Goal: Information Seeking & Learning: Learn about a topic

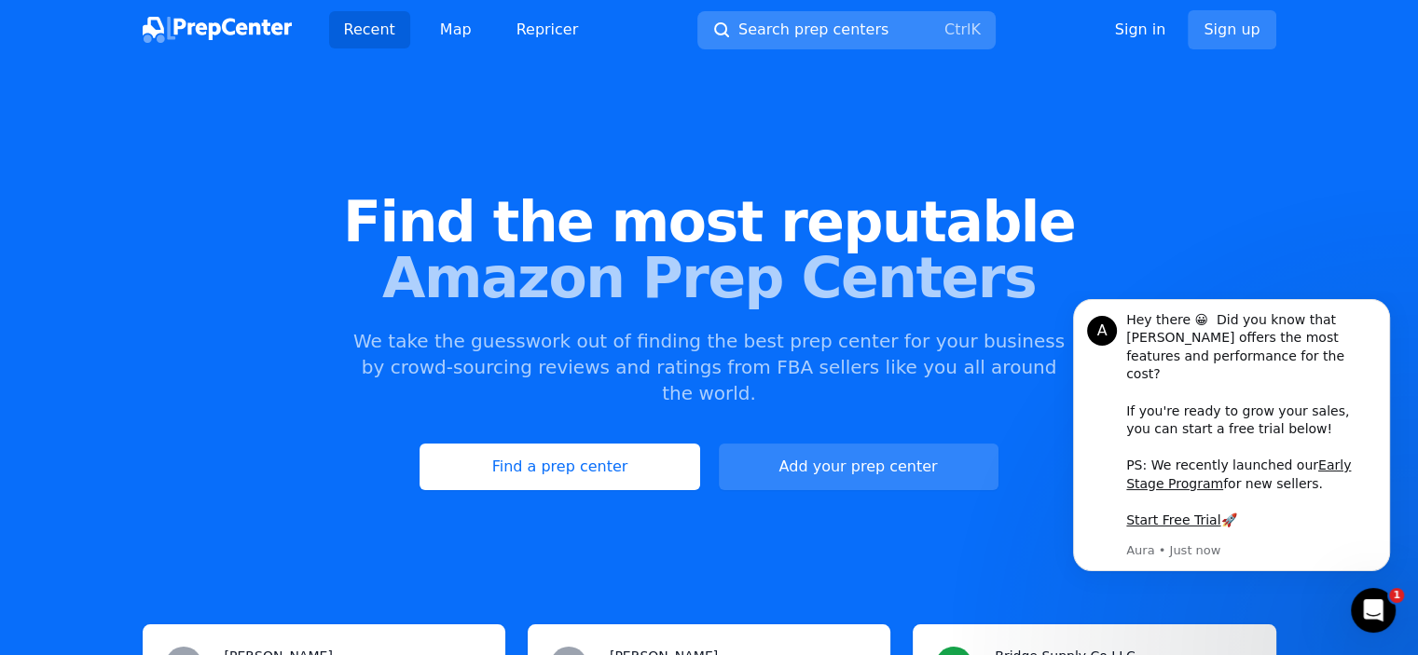
click at [788, 35] on span "Search prep centers" at bounding box center [813, 30] width 150 height 22
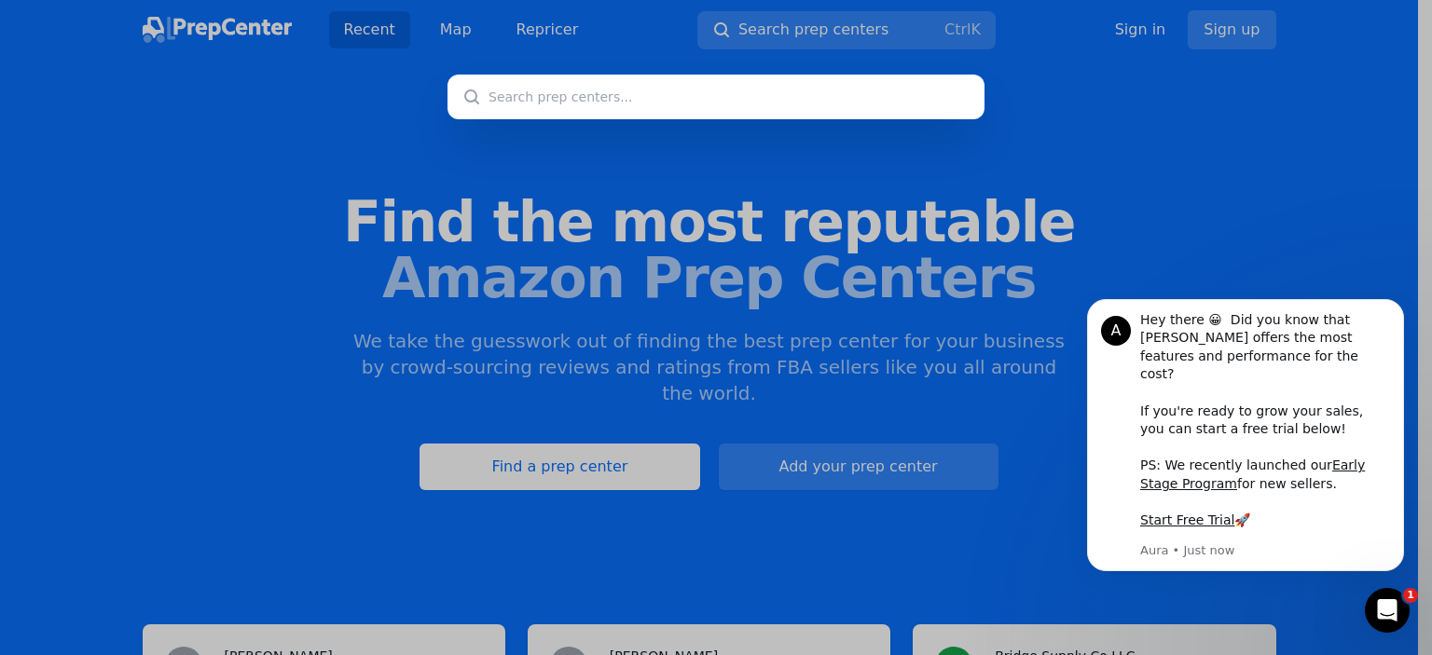
click at [1252, 315] on body "A Hey there 😀 Did you know that [PERSON_NAME] offers the most features and perf…" at bounding box center [1245, 447] width 358 height 300
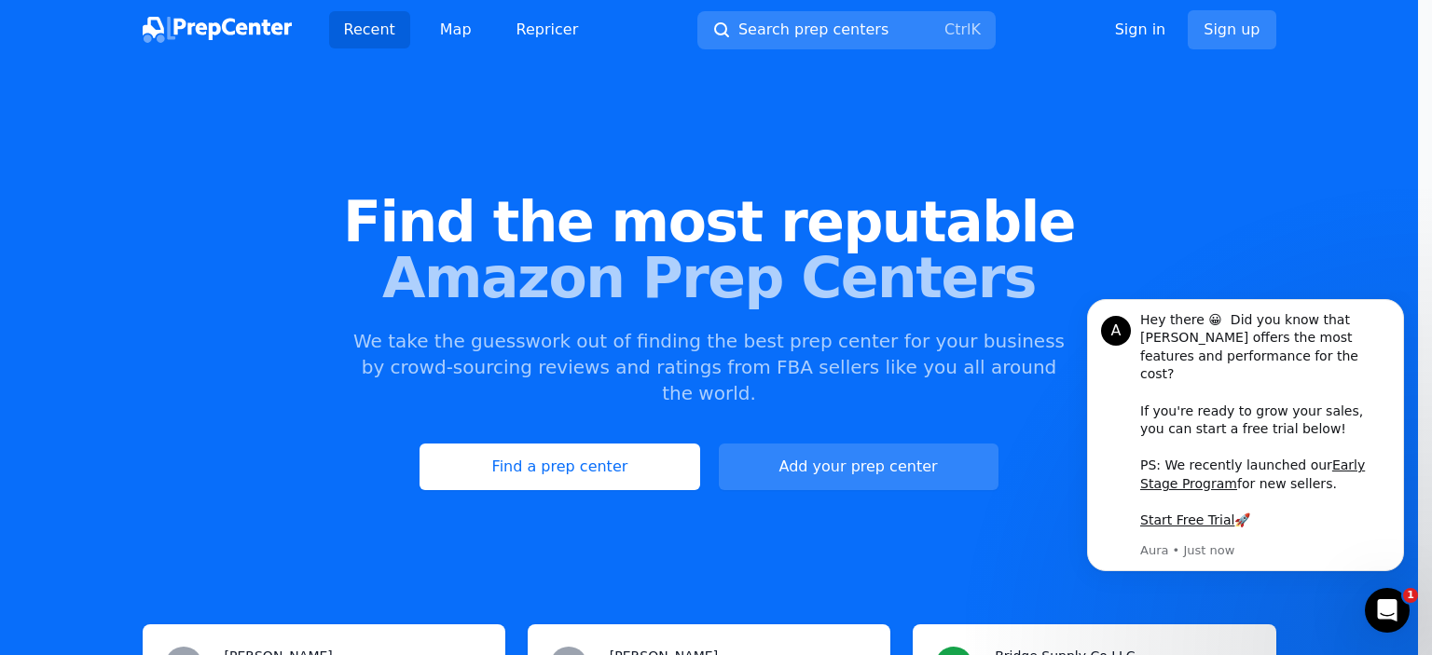
click at [1006, 456] on div at bounding box center [716, 327] width 1432 height 655
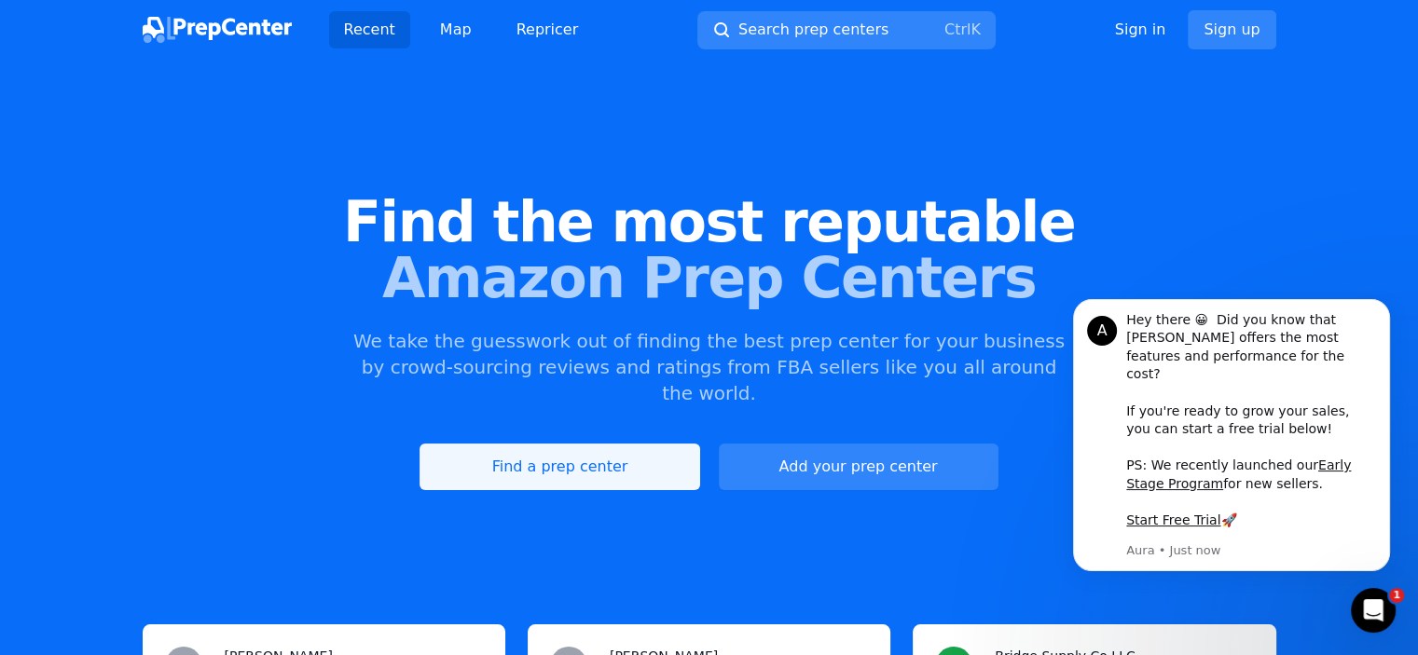
click at [638, 444] on link "Find a prep center" at bounding box center [559, 467] width 280 height 47
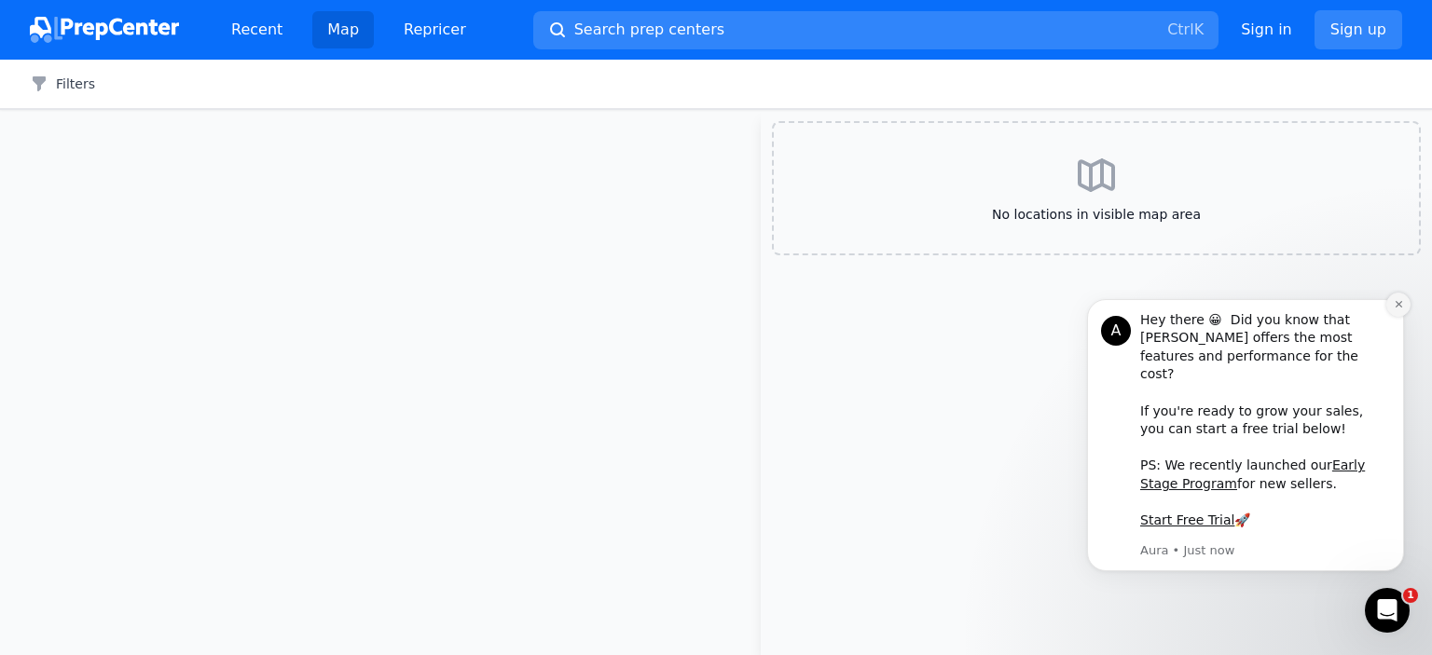
click at [1399, 309] on icon "Dismiss notification" at bounding box center [1398, 304] width 10 height 10
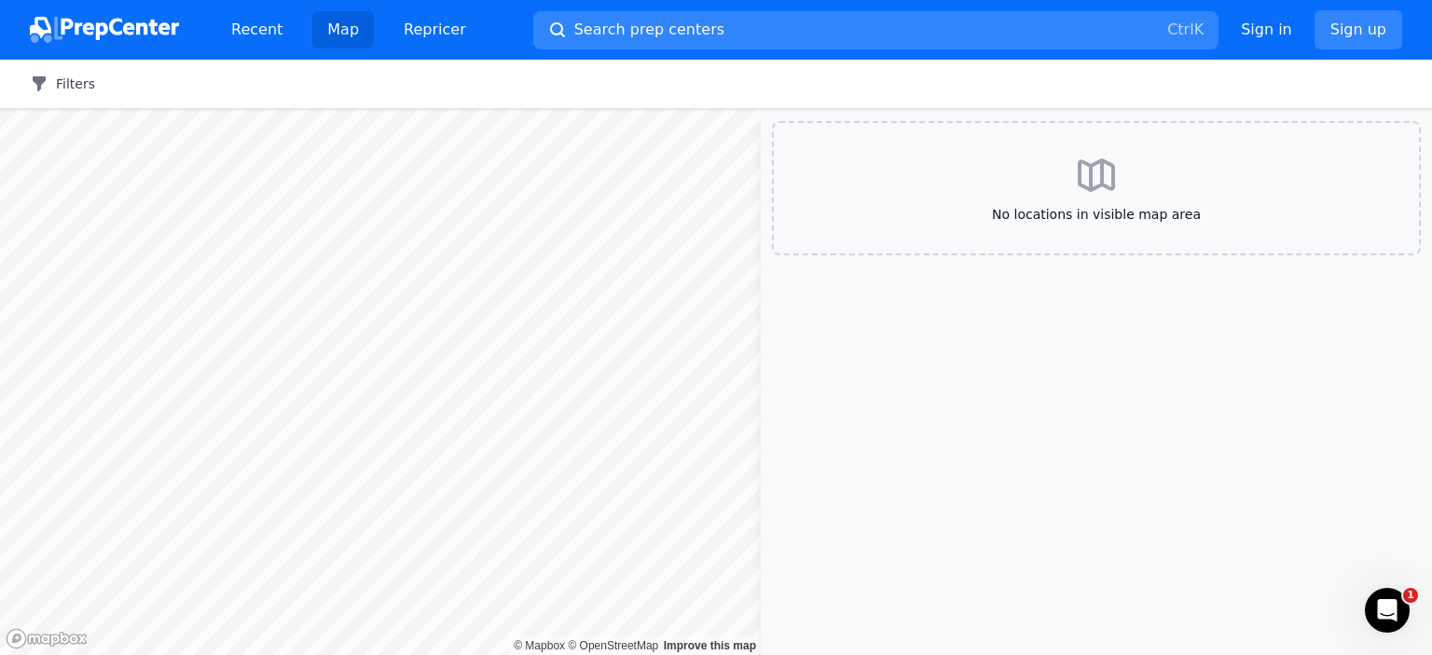
click at [41, 76] on icon "button" at bounding box center [39, 83] width 13 height 15
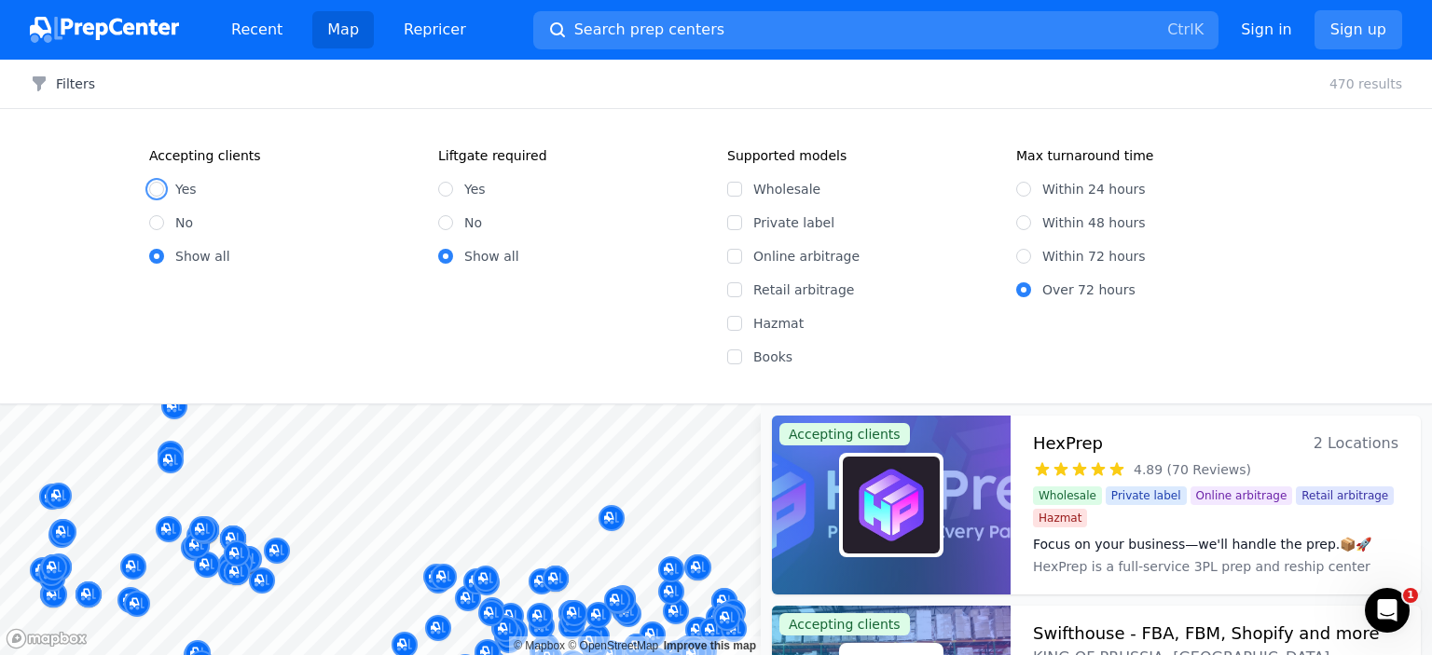
click at [157, 190] on input "Yes" at bounding box center [156, 189] width 15 height 15
radio input "true"
click at [734, 255] on input "Online arbitrage" at bounding box center [734, 256] width 15 height 15
checkbox input "true"
click at [154, 257] on input "Show all" at bounding box center [156, 256] width 15 height 15
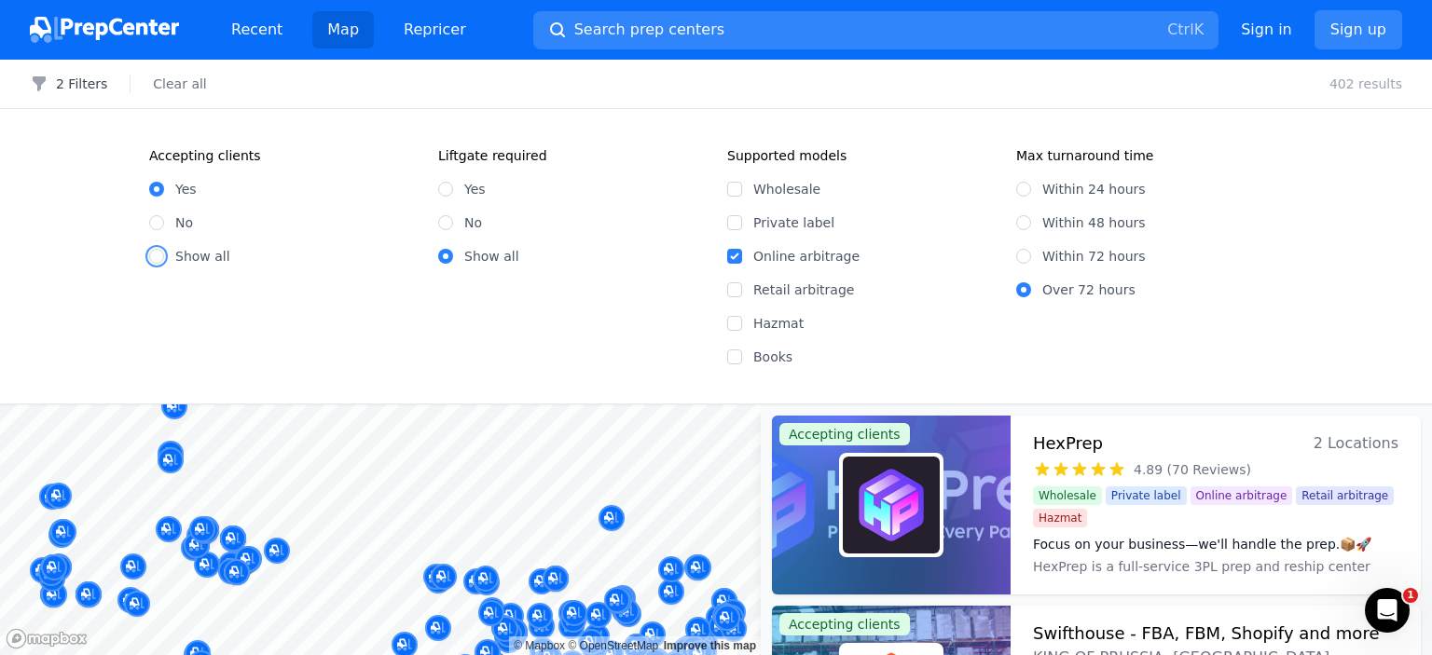
radio input "true"
click at [155, 186] on input "Yes" at bounding box center [156, 189] width 15 height 15
radio input "true"
click at [734, 287] on input "Retail arbitrage" at bounding box center [734, 289] width 15 height 15
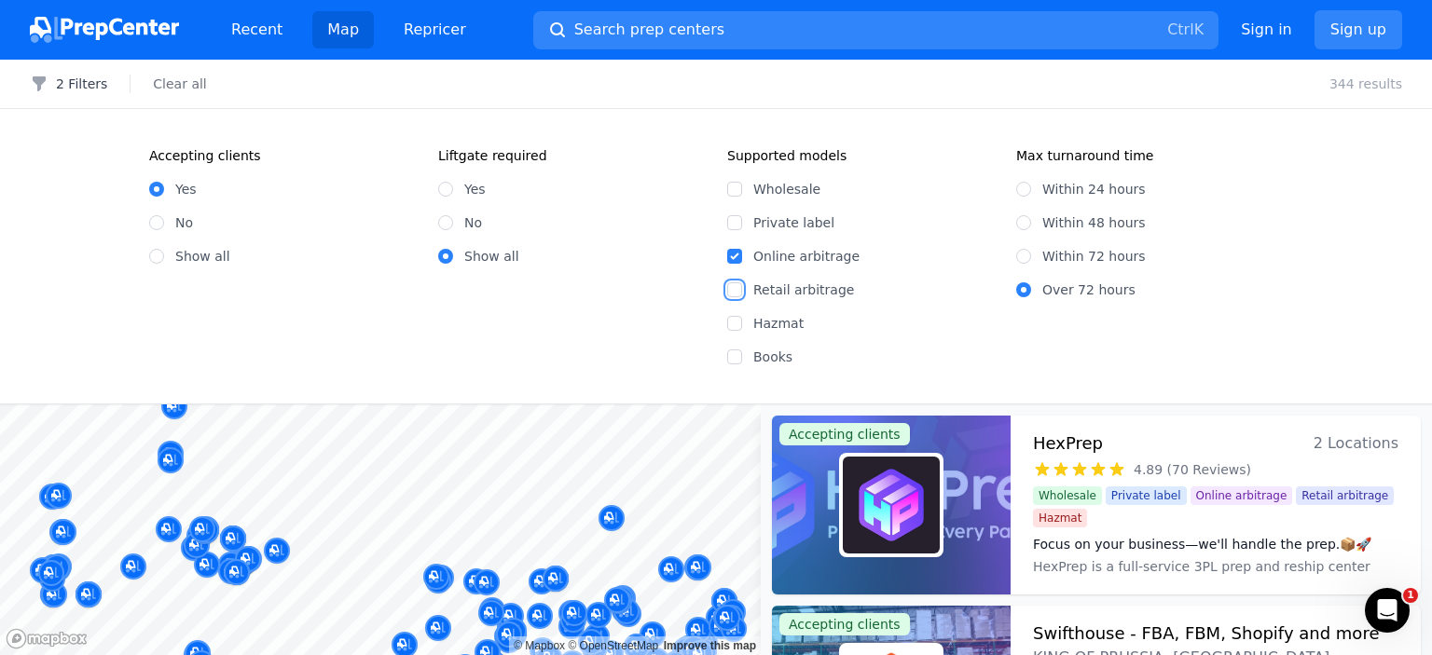
checkbox input "false"
click at [30, 81] on icon "button" at bounding box center [39, 84] width 19 height 19
